Goal: Task Accomplishment & Management: Use online tool/utility

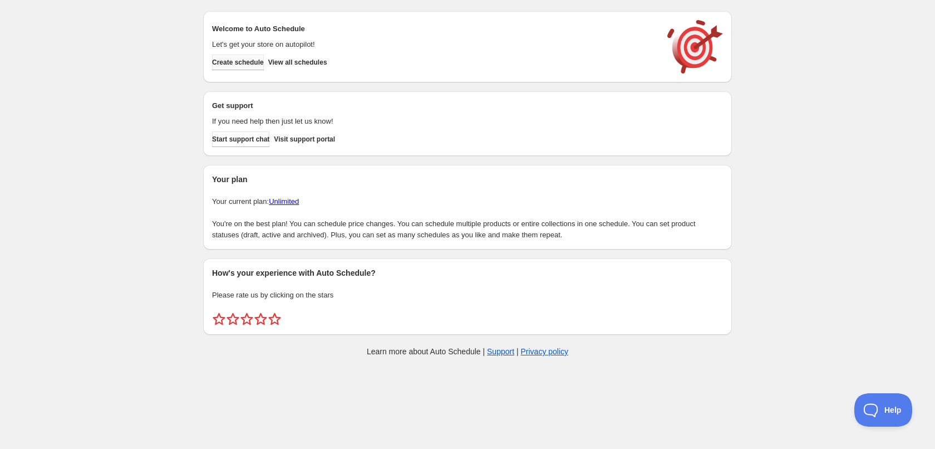
click at [232, 60] on span "Create schedule" at bounding box center [238, 62] width 52 height 9
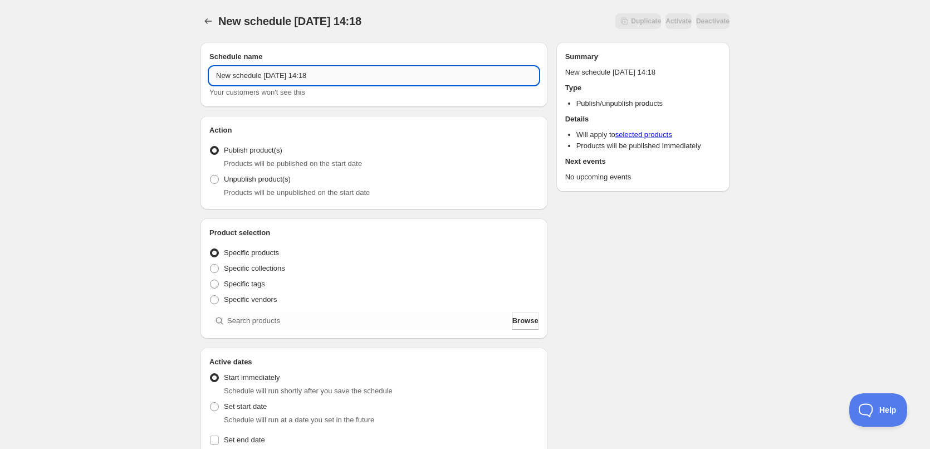
click at [341, 75] on input "New schedule [DATE] 14:18" at bounding box center [373, 76] width 329 height 18
type input "[DATE]"
click at [90, 133] on div "[DATE]. This page is ready [DATE] Duplicate Activate Deactivate More actions Du…" at bounding box center [465, 424] width 930 height 849
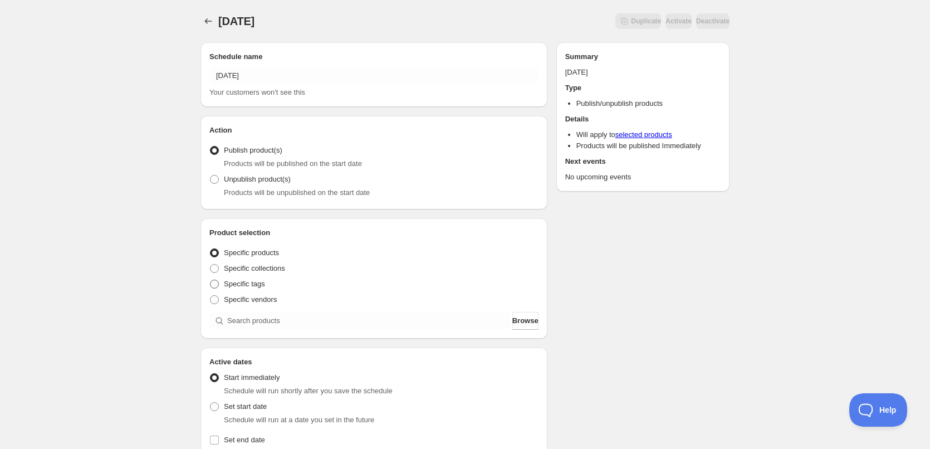
click at [222, 283] on label "Specific tags" at bounding box center [237, 284] width 56 height 16
click at [210, 280] on input "Specific tags" at bounding box center [210, 280] width 1 height 1
radio input "true"
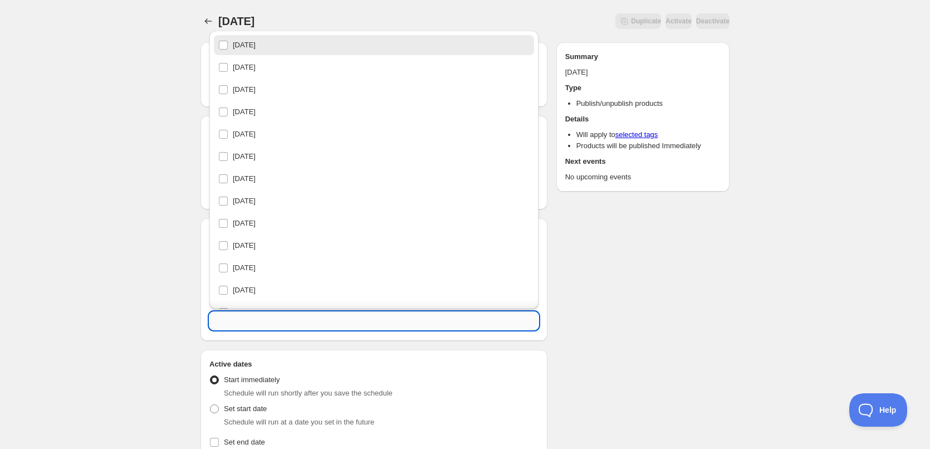
click at [278, 318] on input "text" at bounding box center [373, 321] width 329 height 18
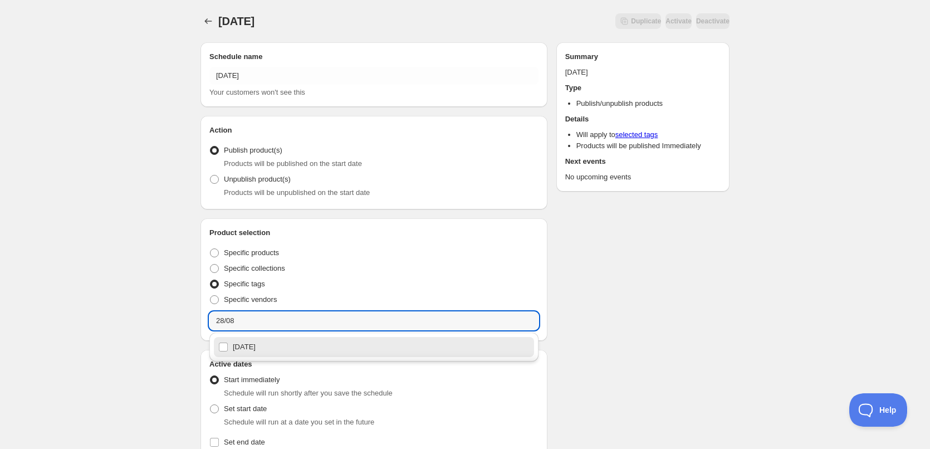
click at [245, 352] on div "[DATE]" at bounding box center [373, 347] width 311 height 16
type input "[DATE]"
checkbox input "true"
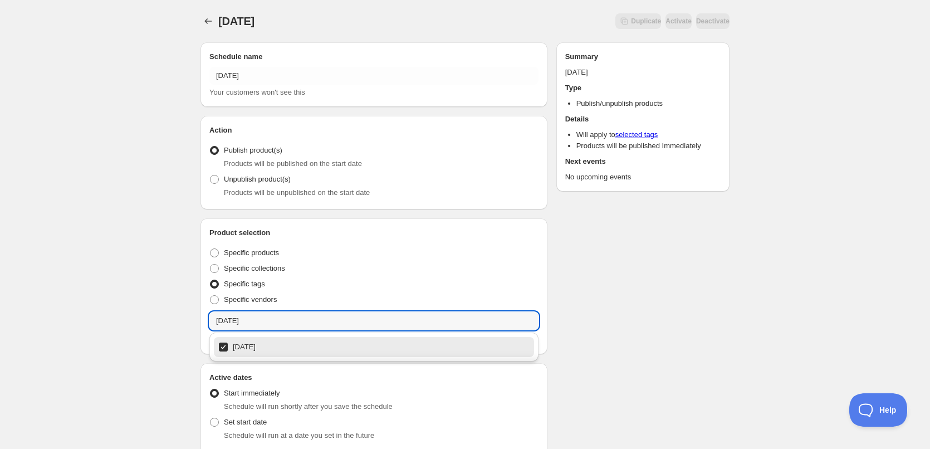
type input "[DATE]"
click at [176, 291] on div "[DATE]. This page is ready [DATE] Duplicate Activate Deactivate More actions Du…" at bounding box center [465, 432] width 930 height 864
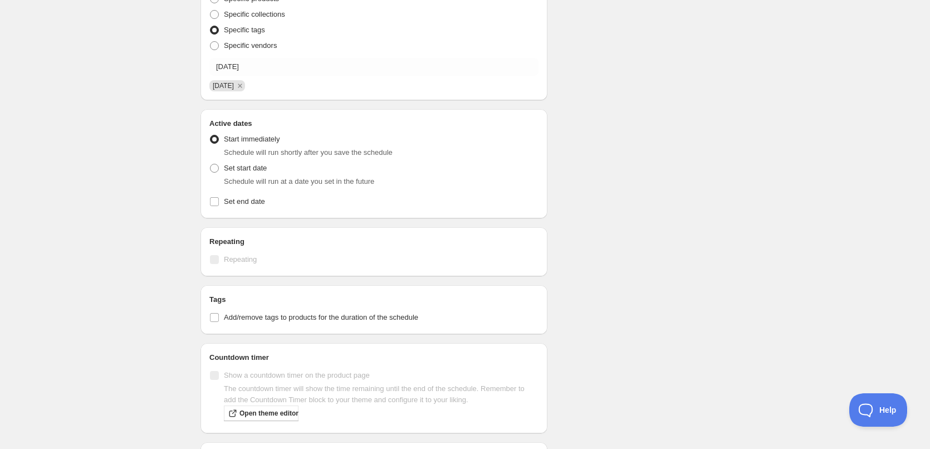
scroll to position [278, 0]
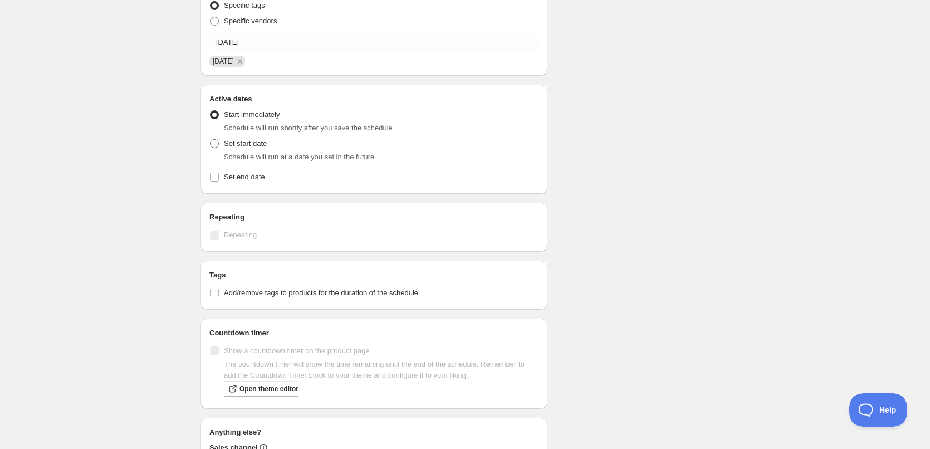
click at [214, 143] on span at bounding box center [214, 143] width 9 height 9
click at [210, 140] on input "Set start date" at bounding box center [210, 139] width 1 height 1
radio input "true"
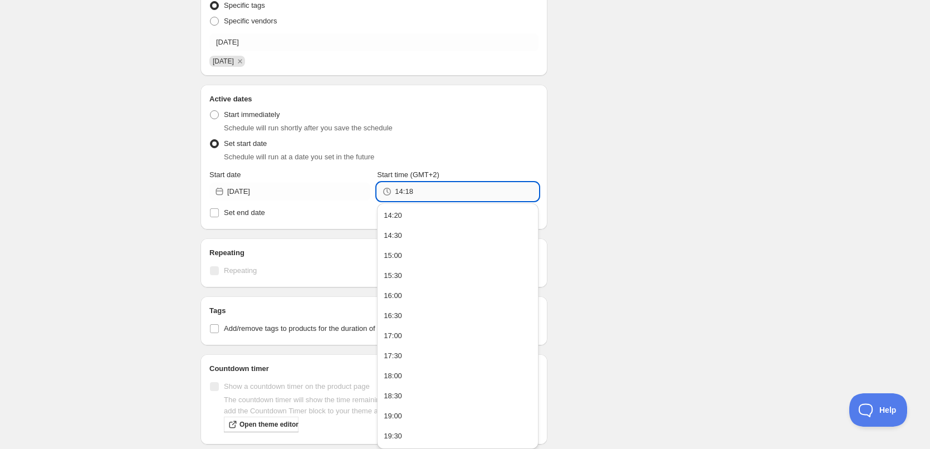
click at [412, 193] on input "14:18" at bounding box center [466, 192] width 143 height 18
click at [413, 375] on button "22:00" at bounding box center [457, 376] width 154 height 18
type input "22:00"
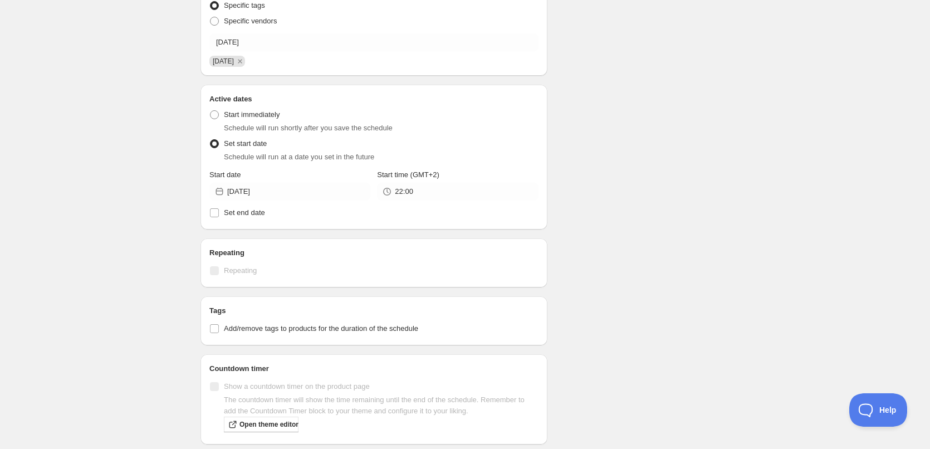
click at [663, 200] on div "Schedule name [DATE] Your customers won't see this Action Action Publish produc…" at bounding box center [461, 177] width 538 height 844
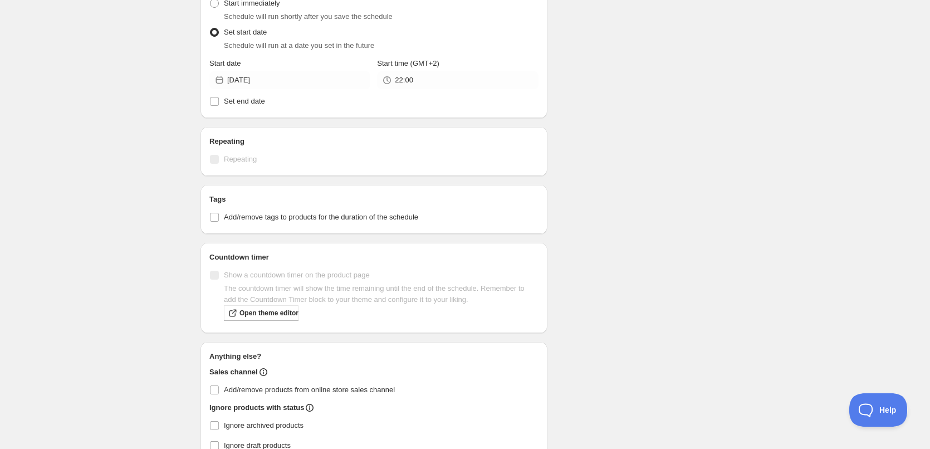
scroll to position [450, 0]
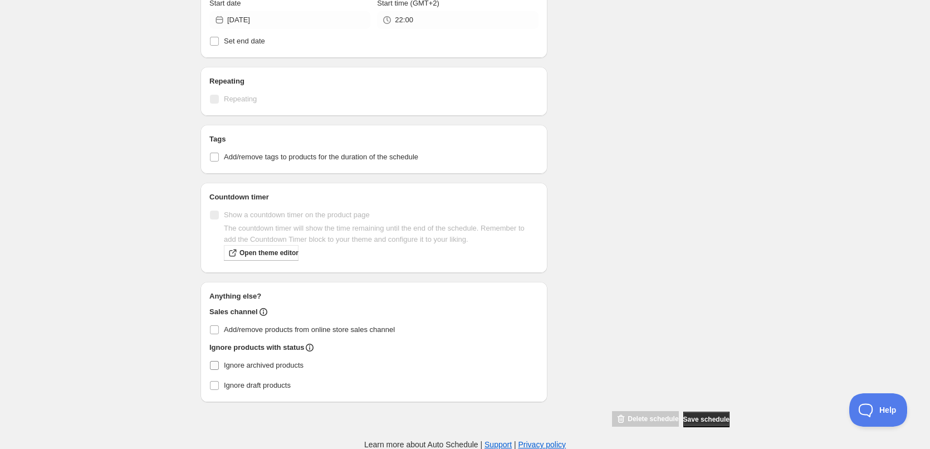
click at [263, 362] on span "Ignore archived products" at bounding box center [264, 365] width 80 height 8
click at [219, 362] on input "Ignore archived products" at bounding box center [214, 365] width 9 height 9
checkbox input "true"
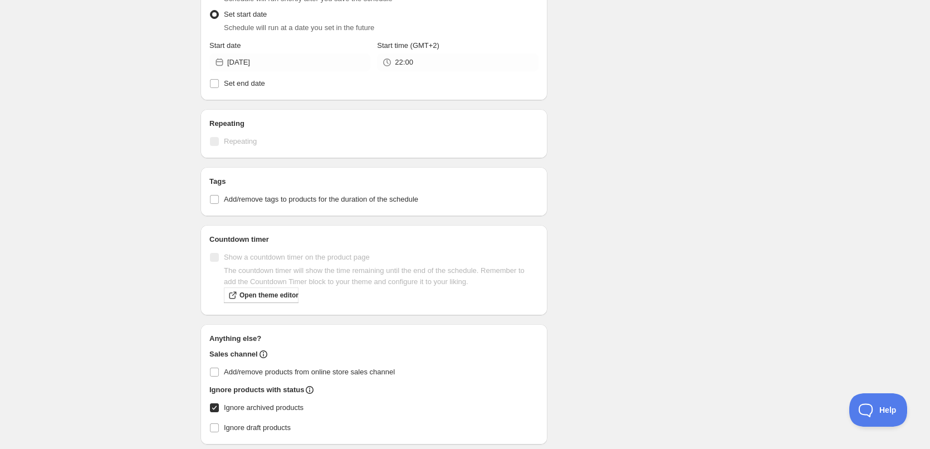
scroll to position [339, 0]
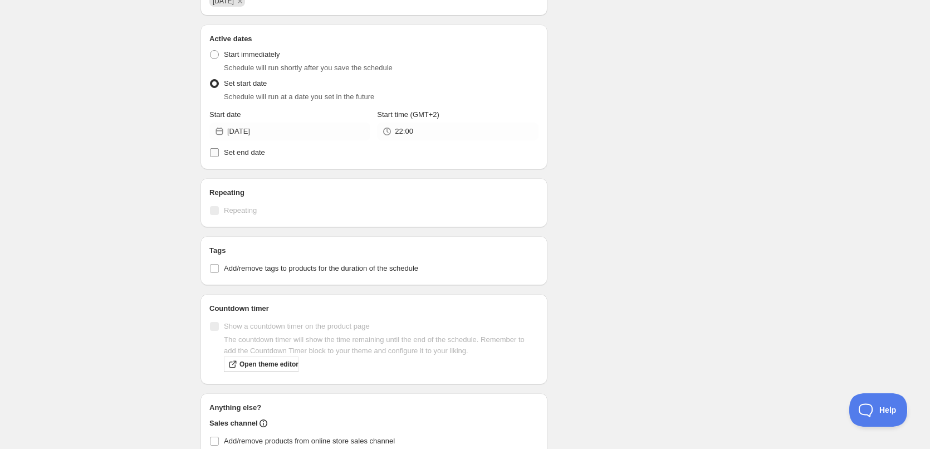
click at [251, 153] on span "Set end date" at bounding box center [244, 152] width 41 height 8
click at [219, 153] on input "Set end date" at bounding box center [214, 152] width 9 height 9
checkbox input "true"
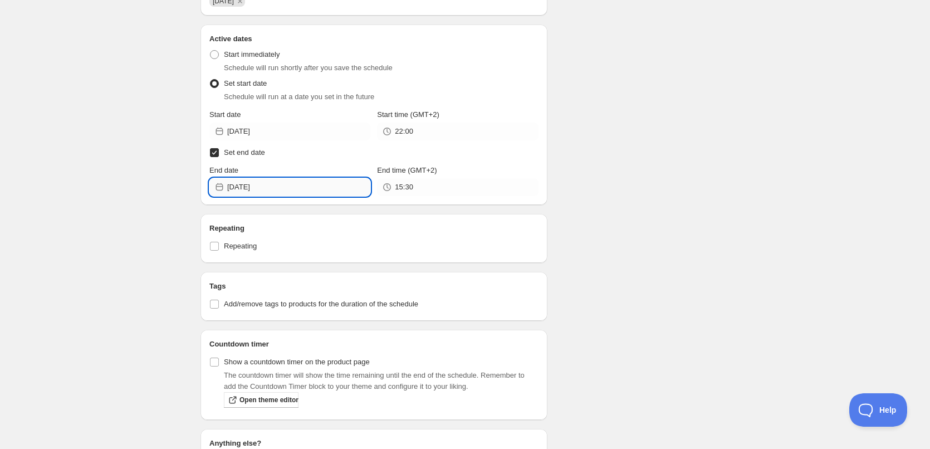
click at [280, 185] on input "[DATE]" at bounding box center [298, 187] width 143 height 18
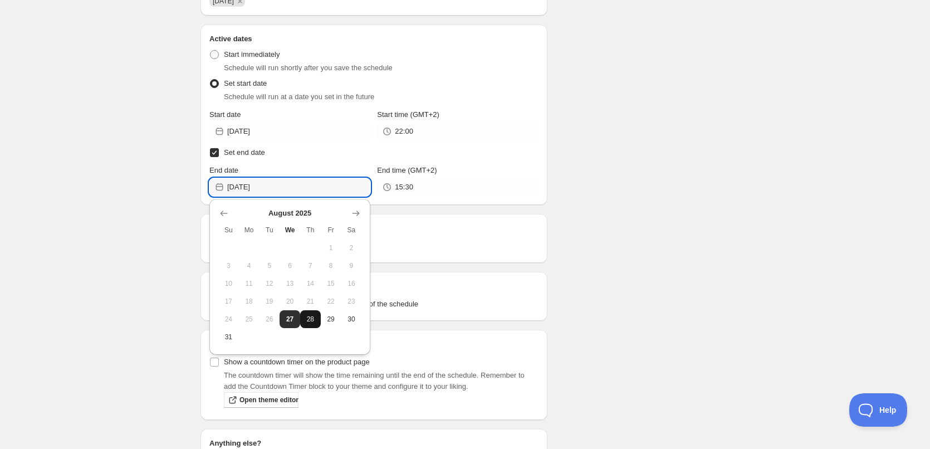
click at [312, 315] on span "28" at bounding box center [311, 319] width 12 height 9
type input "[DATE]"
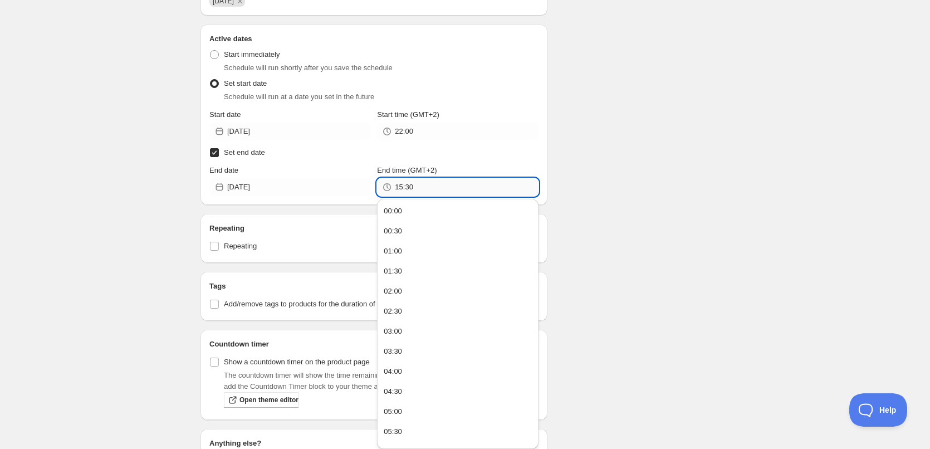
click at [433, 194] on input "15:30" at bounding box center [466, 187] width 143 height 18
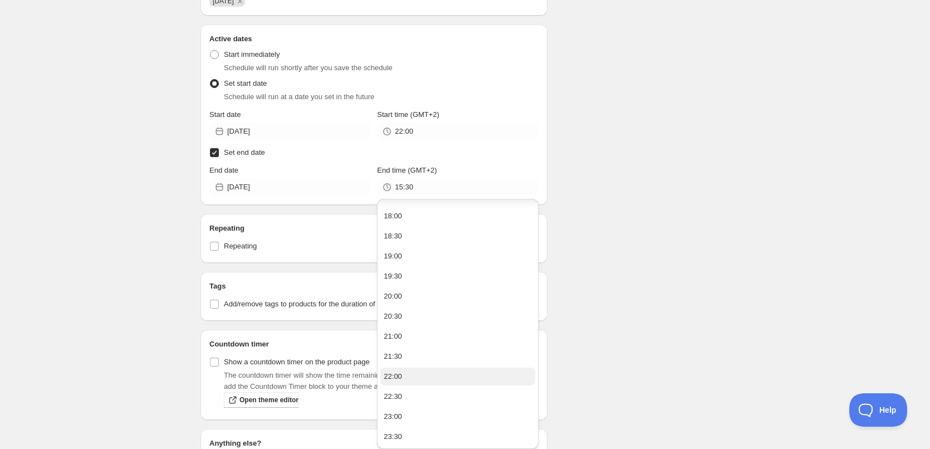
click at [403, 380] on button "22:00" at bounding box center [457, 376] width 154 height 18
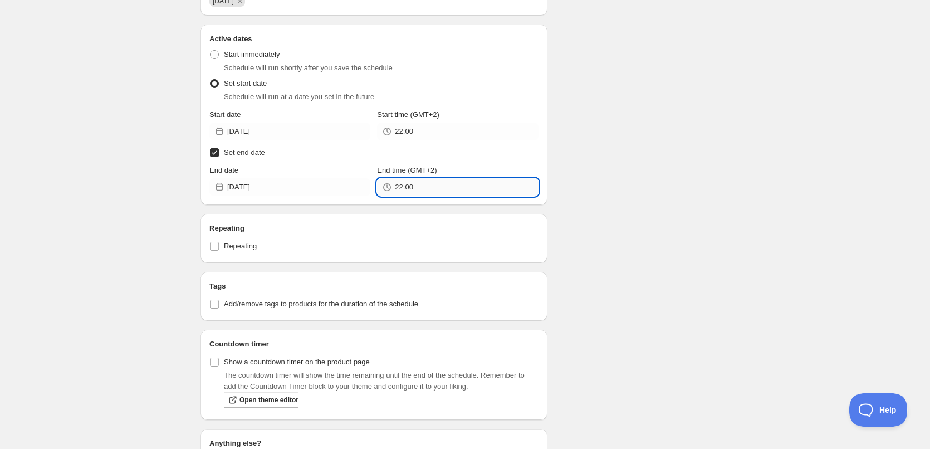
click at [408, 189] on input "22:00" at bounding box center [466, 187] width 143 height 18
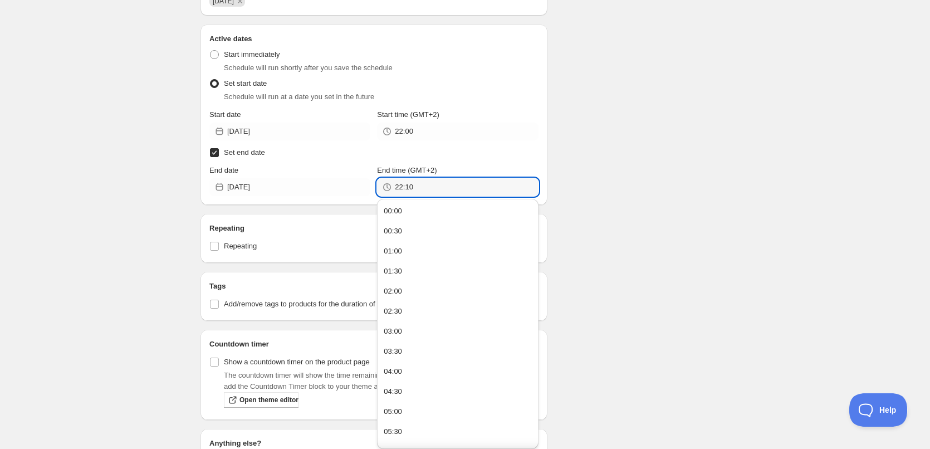
type input "22:10"
click at [644, 226] on div "Schedule name [DATE] Your customers won't see this Action Action Publish produc…" at bounding box center [461, 161] width 538 height 933
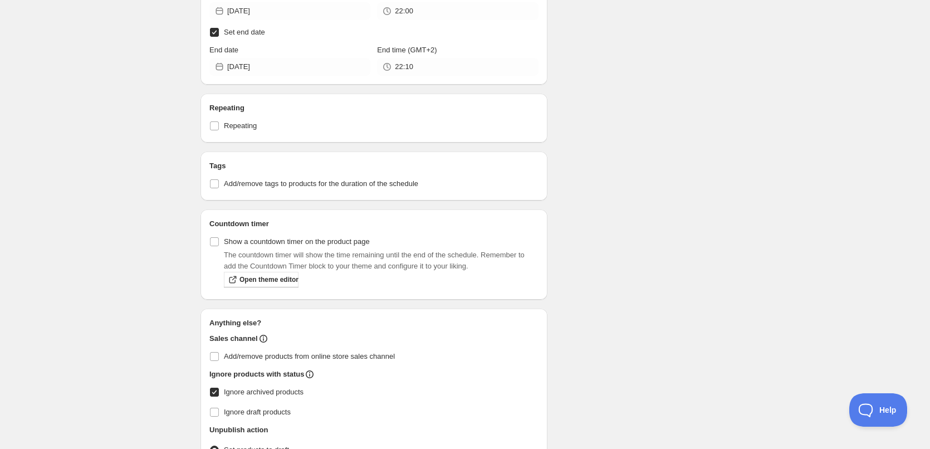
scroll to position [539, 0]
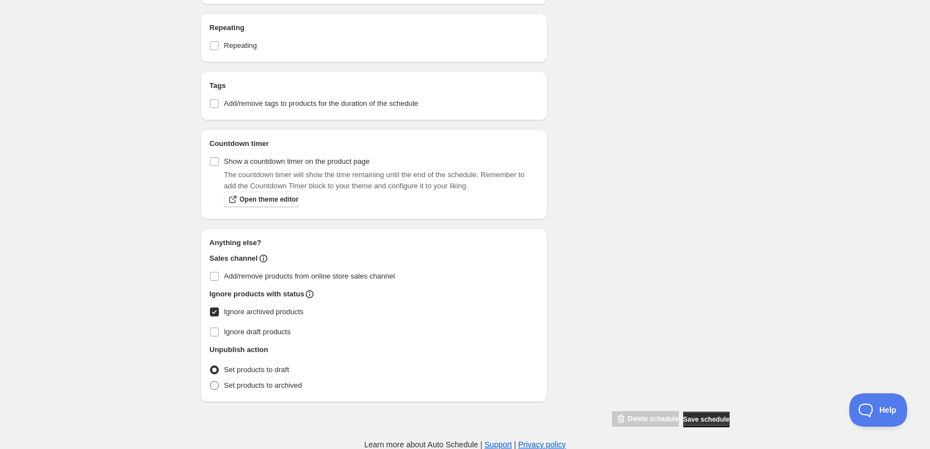
click at [250, 382] on span "Set products to archived" at bounding box center [263, 385] width 78 height 8
click at [210, 381] on input "Set products to archived" at bounding box center [210, 381] width 1 height 1
radio input "true"
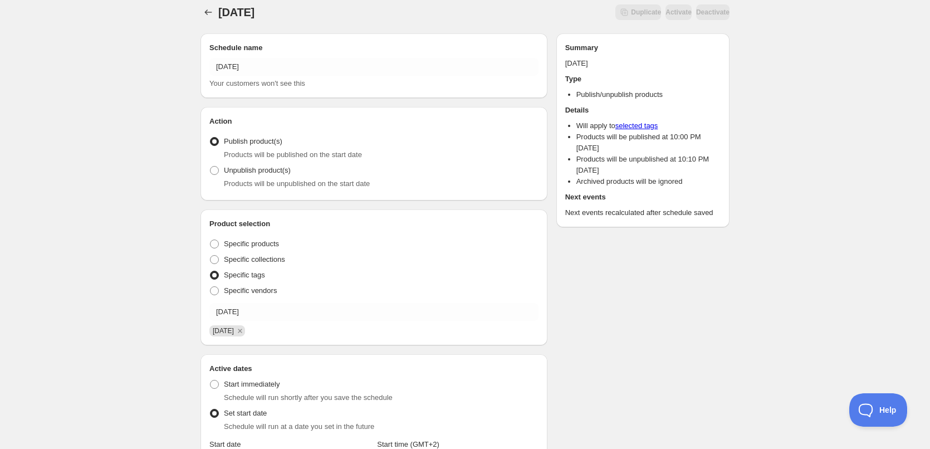
scroll to position [0, 0]
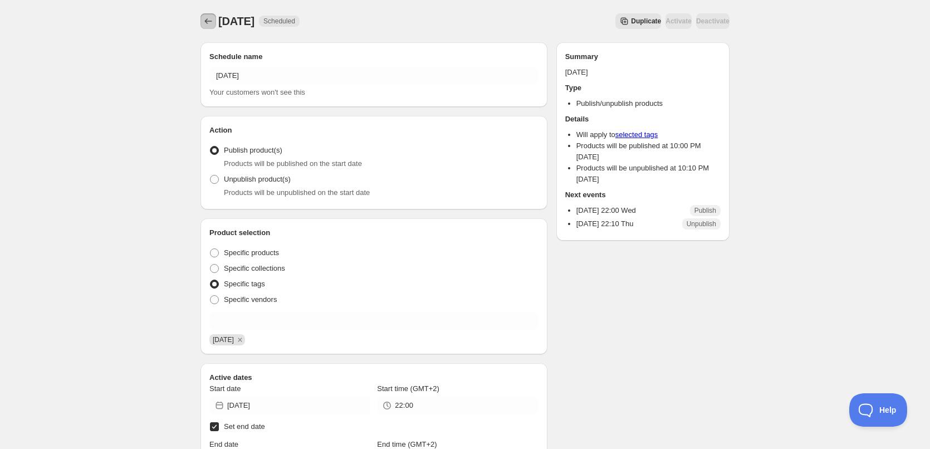
click at [204, 19] on button "Schedules" at bounding box center [208, 21] width 16 height 16
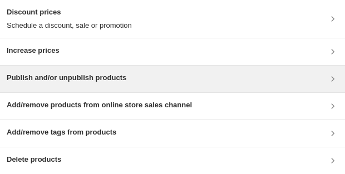
click at [76, 79] on h3 "Publish and/or unpublish products" at bounding box center [67, 77] width 120 height 11
